Goal: Check status: Check status

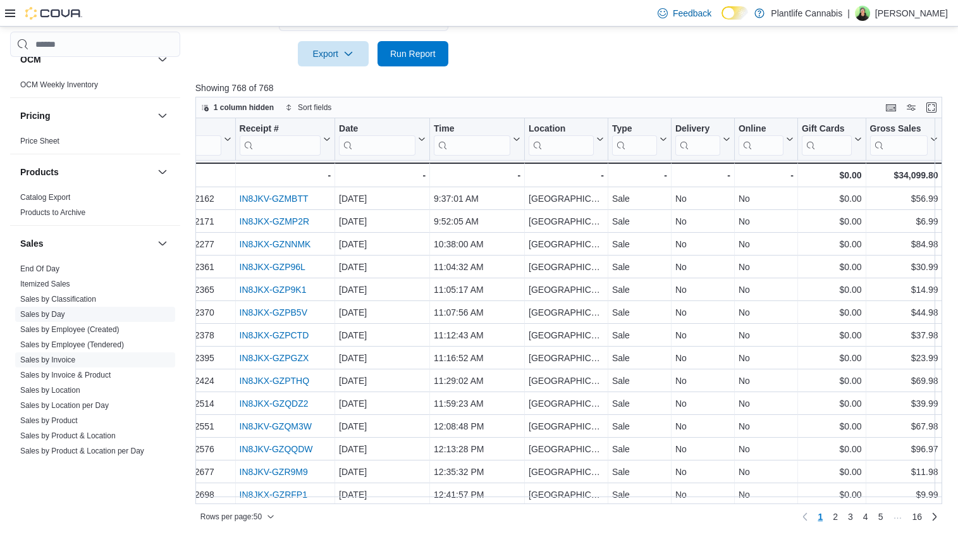
scroll to position [674, 0]
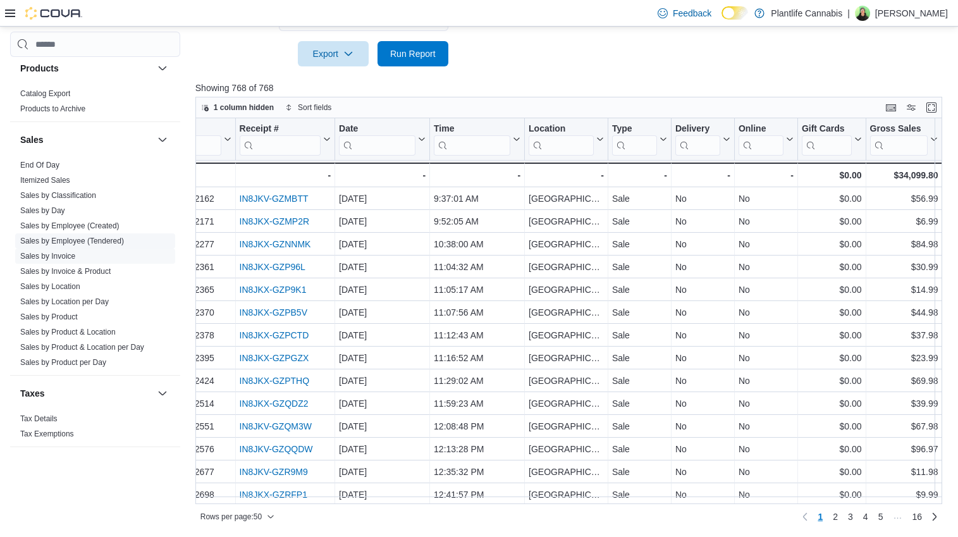
click at [66, 240] on link "Sales by Employee (Tendered)" at bounding box center [72, 241] width 104 height 9
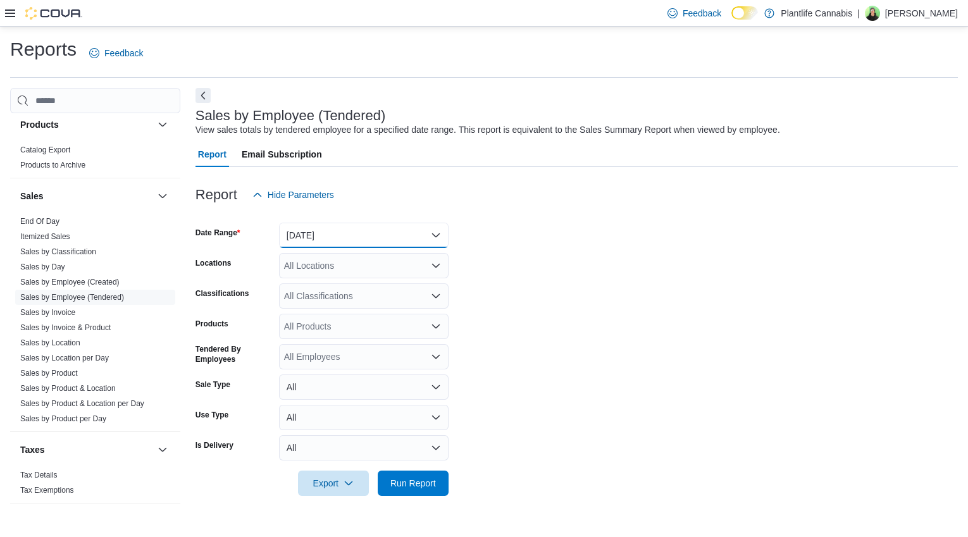
click at [328, 230] on button "[DATE]" at bounding box center [364, 235] width 170 height 25
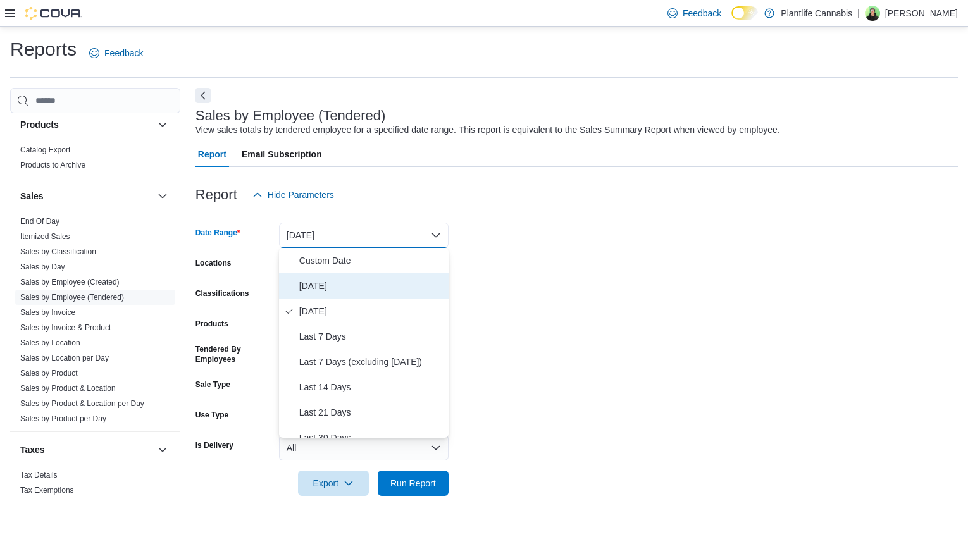
click at [325, 276] on button "[DATE]" at bounding box center [364, 285] width 170 height 25
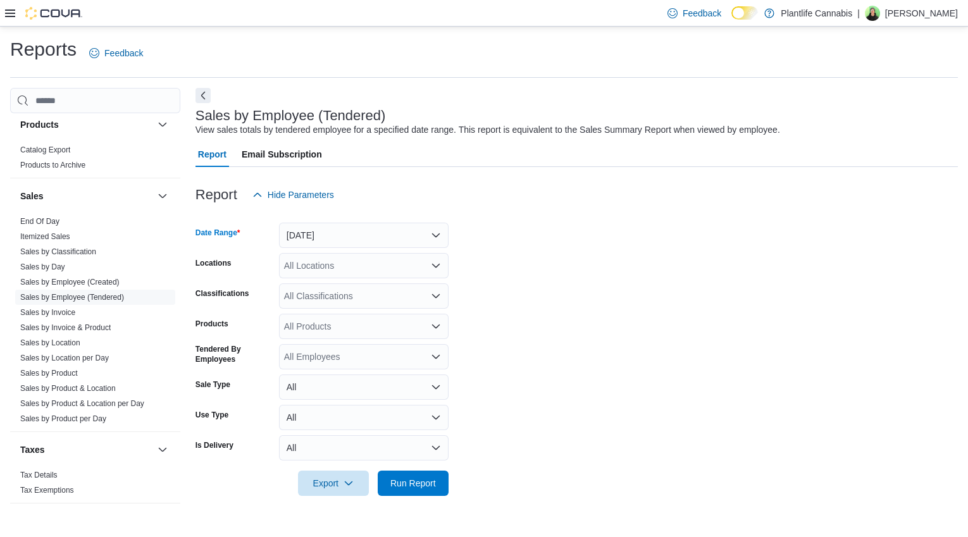
click at [326, 271] on div "All Locations" at bounding box center [364, 265] width 170 height 25
type input "***"
click at [368, 287] on div "[GEOGRAPHIC_DATA]" at bounding box center [364, 287] width 154 height 13
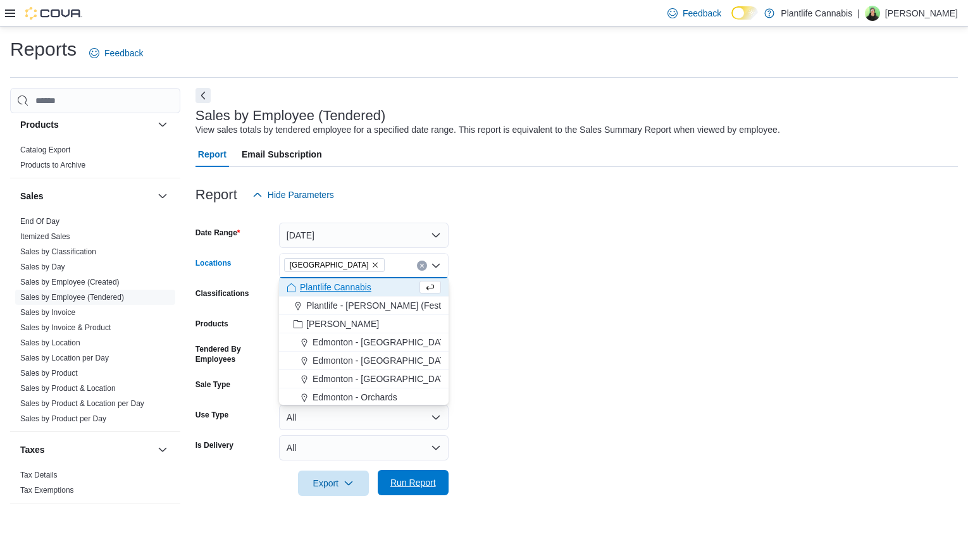
click at [425, 481] on span "Run Report" at bounding box center [413, 482] width 46 height 13
